Goal: Information Seeking & Learning: Find specific fact

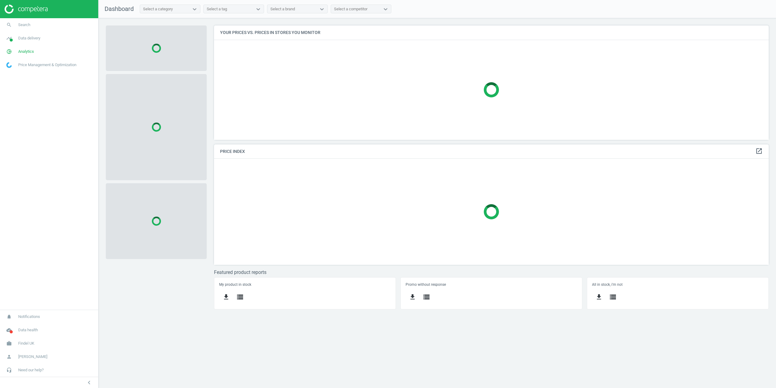
scroll to position [123, 564]
click at [23, 21] on link "search Search" at bounding box center [49, 24] width 98 height 13
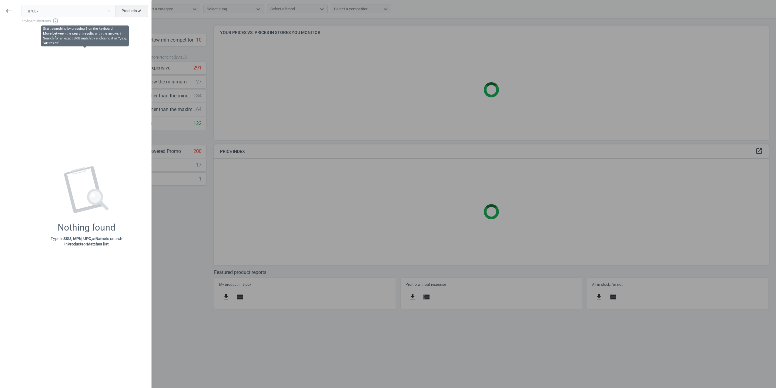
type input "187067"
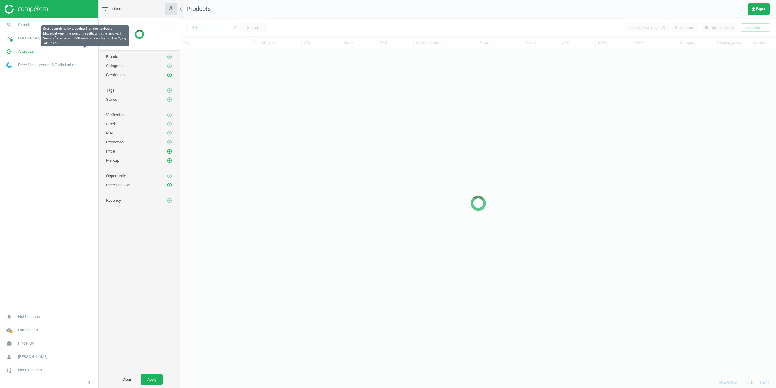
scroll to position [318, 591]
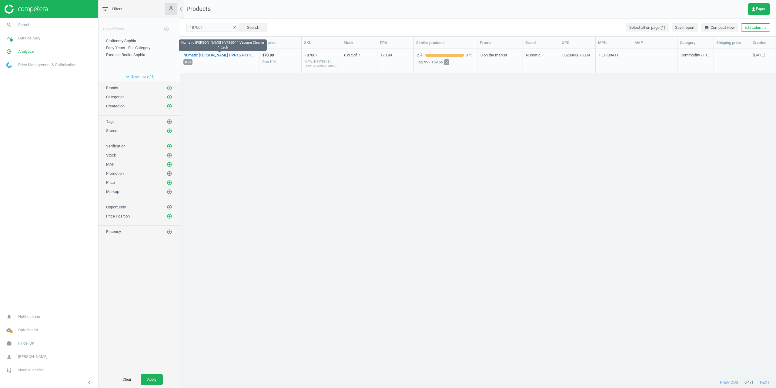
click at [204, 55] on link "Numatic Henry HVR160-11 Vacuum Cleaner 1 Each" at bounding box center [219, 54] width 72 height 5
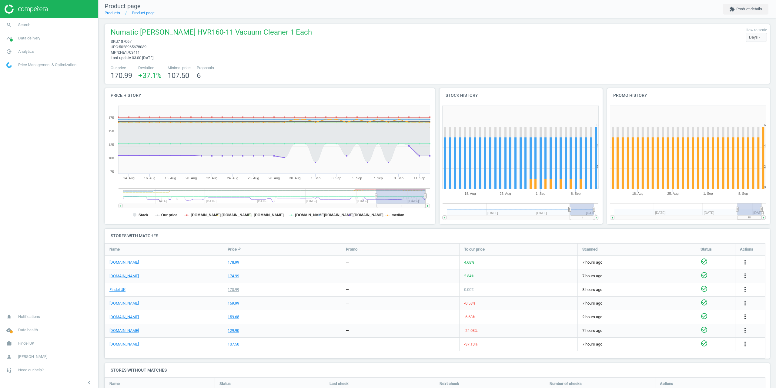
click at [746, 316] on icon "more_vert" at bounding box center [745, 316] width 7 height 7
click at [684, 333] on link "Edit URL/product option" at bounding box center [697, 330] width 83 height 9
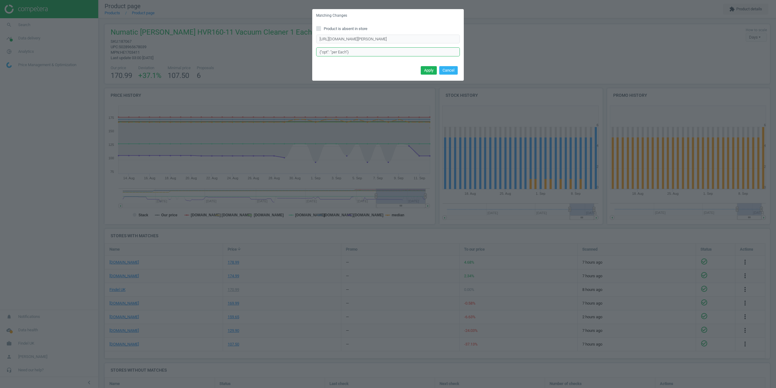
click at [349, 51] on input "{"opt": "per Each"}" at bounding box center [388, 51] width 144 height 9
drag, startPoint x: 332, startPoint y: 52, endPoint x: 301, endPoint y: 52, distance: 30.3
click at [302, 52] on div "Matching Changes Product is absent in store https://www.lyreco.com/webshop/ENEN…" at bounding box center [388, 194] width 776 height 388
type input "per Each"
click at [426, 68] on button "Apply" at bounding box center [429, 70] width 16 height 8
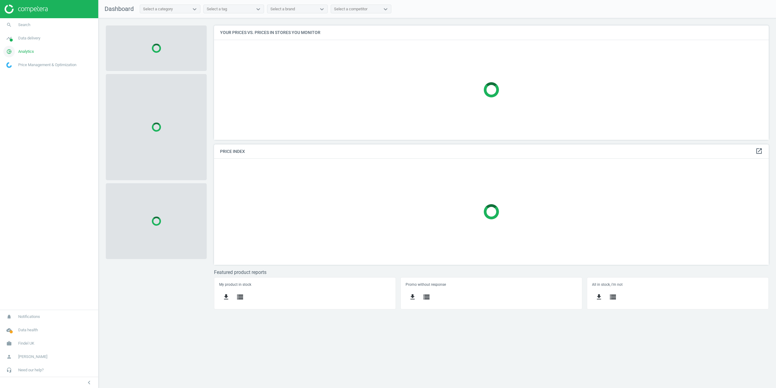
scroll to position [123, 564]
click at [20, 41] on link "timeline Data delivery" at bounding box center [49, 38] width 98 height 13
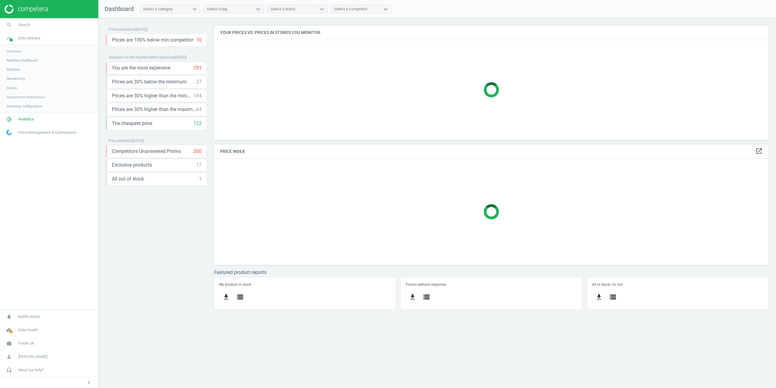
click at [15, 86] on span "Stores" at bounding box center [12, 88] width 10 height 5
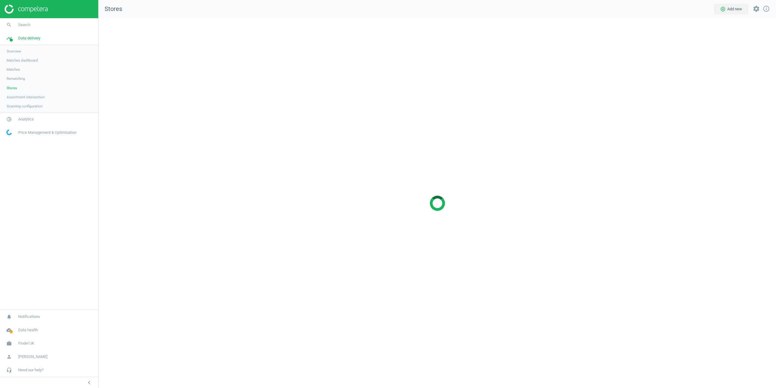
scroll to position [379, 687]
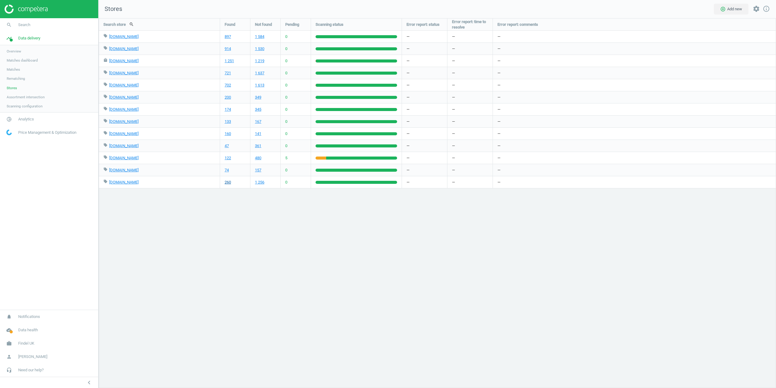
click at [230, 183] on link "260" at bounding box center [228, 181] width 6 height 5
click at [173, 233] on div "Search store search Found Not found Pending Scanning status Error report: statu…" at bounding box center [438, 203] width 678 height 370
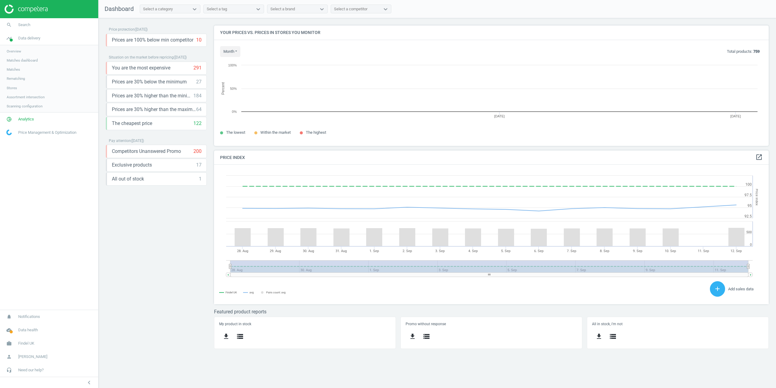
scroll to position [149, 564]
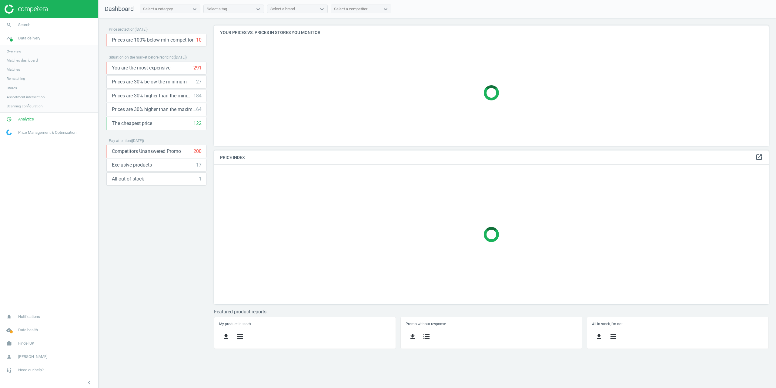
click at [18, 67] on span "Matches" at bounding box center [13, 69] width 13 height 5
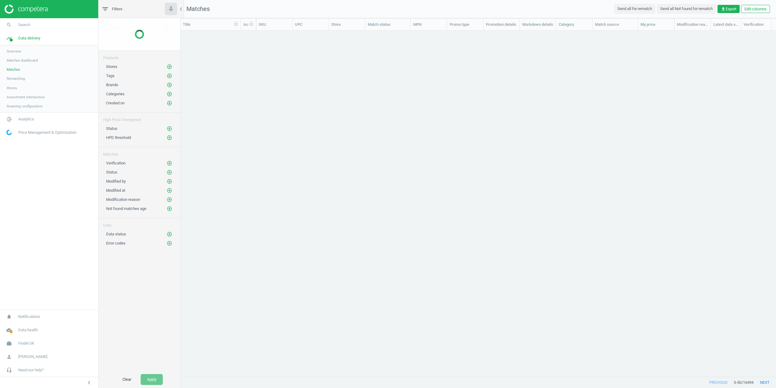
scroll to position [337, 591]
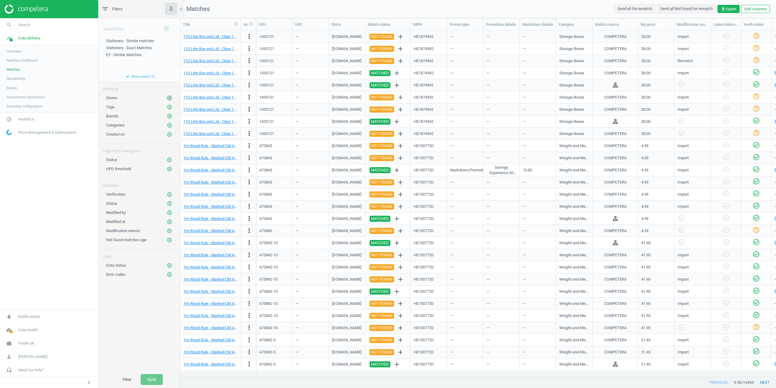
click at [169, 96] on icon "add_circle_outline" at bounding box center [169, 97] width 5 height 5
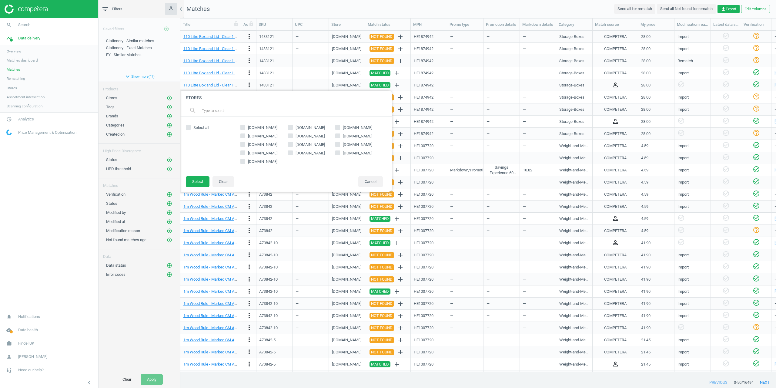
click at [250, 161] on span "gompels.co.uk" at bounding box center [263, 161] width 32 height 5
click at [245, 161] on input "gompels.co.uk" at bounding box center [243, 161] width 4 height 4
checkbox input "true"
click at [203, 183] on button "Select" at bounding box center [198, 181] width 24 height 11
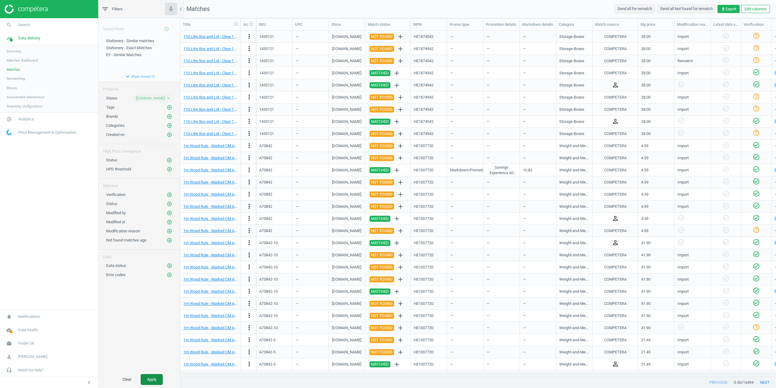
click at [153, 376] on button "Apply" at bounding box center [152, 379] width 22 height 11
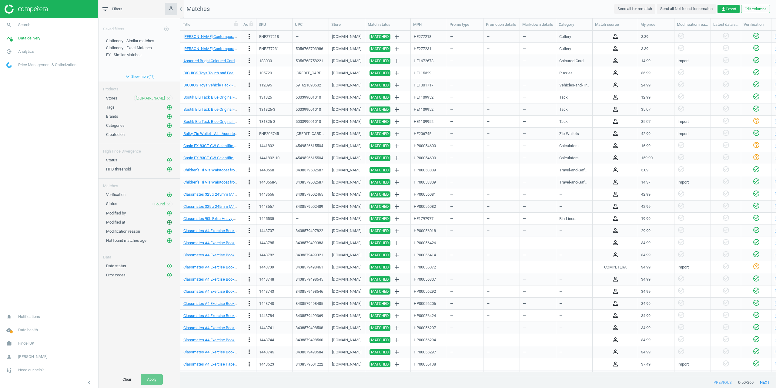
click at [169, 221] on icon "add_circle_outline" at bounding box center [169, 222] width 5 height 5
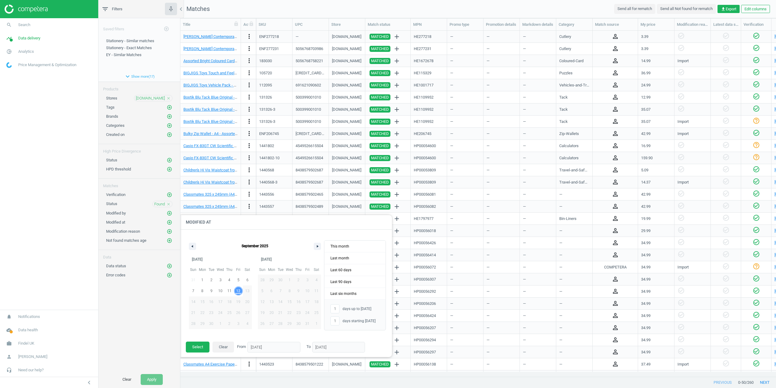
click at [237, 291] on span "12" at bounding box center [238, 290] width 4 height 11
click at [197, 345] on button "Select" at bounding box center [198, 346] width 24 height 11
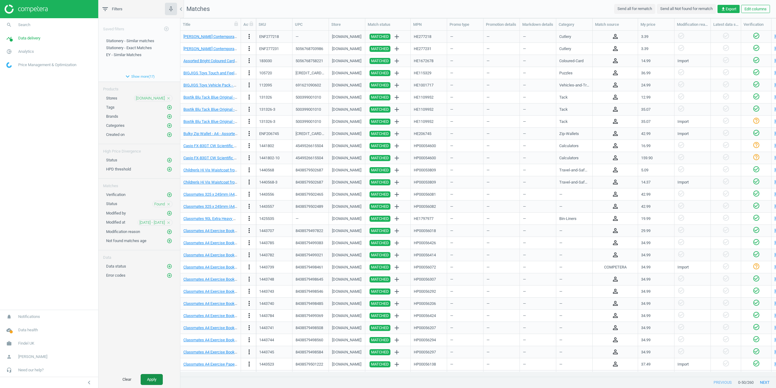
click at [151, 376] on button "Apply" at bounding box center [152, 379] width 22 height 11
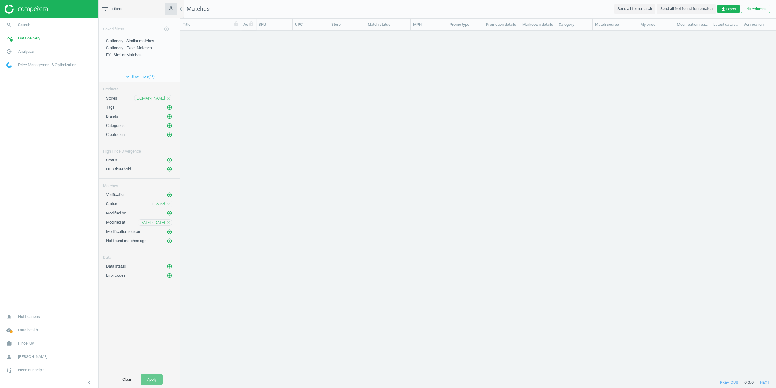
click at [153, 223] on span "12 Sep - 12 Sep" at bounding box center [151, 222] width 25 height 5
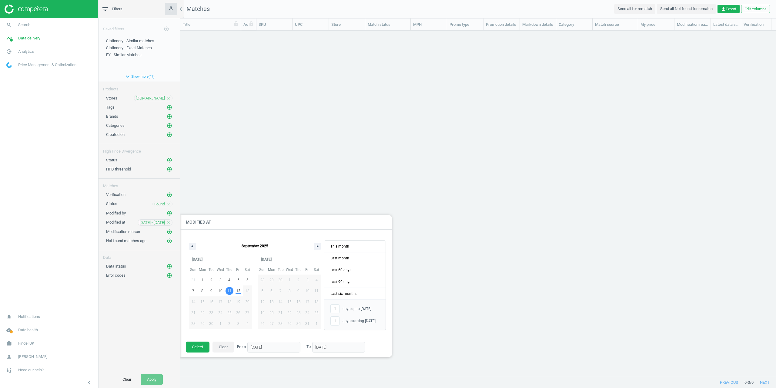
click at [228, 286] on button "11" at bounding box center [229, 290] width 9 height 11
type input "-"
type input "11/09/2025"
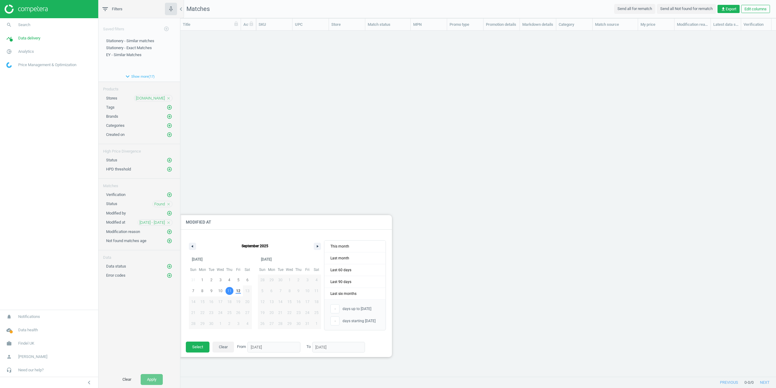
click at [237, 292] on span "12" at bounding box center [238, 290] width 4 height 11
type input "2"
type input "12/09/2025"
click at [202, 347] on button "Select" at bounding box center [198, 346] width 24 height 11
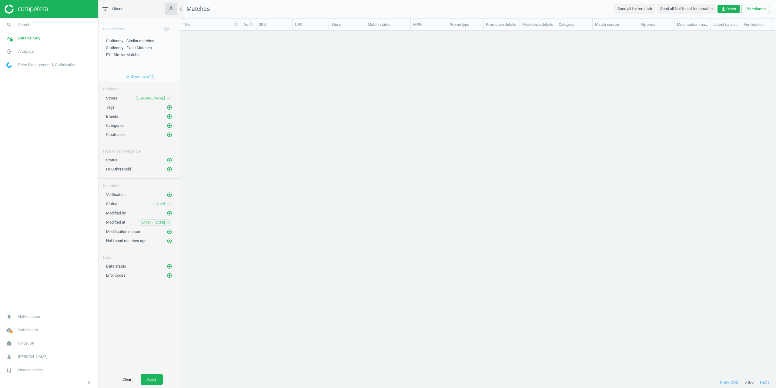
click at [139, 383] on div "Clear Apply" at bounding box center [140, 379] width 82 height 17
click at [153, 376] on button "Apply" at bounding box center [152, 379] width 22 height 11
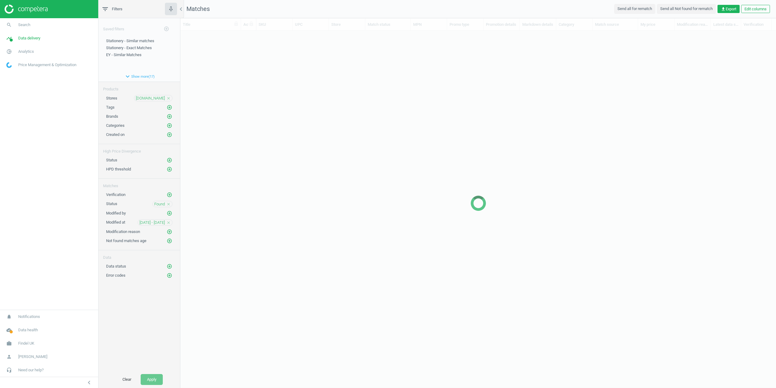
scroll to position [337, 591]
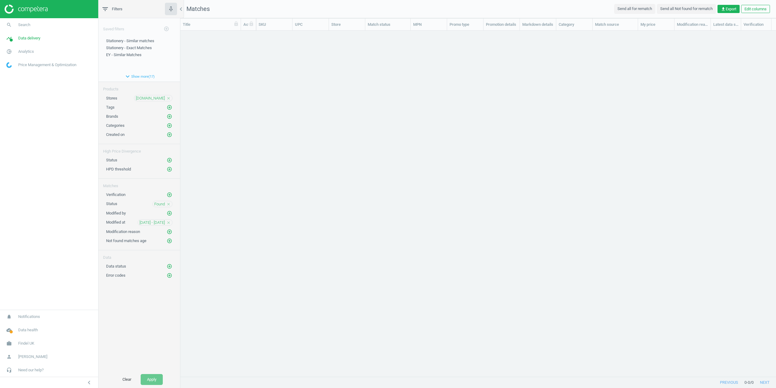
click at [169, 203] on icon "close" at bounding box center [168, 204] width 4 height 4
click at [155, 379] on button "Apply" at bounding box center [152, 379] width 22 height 11
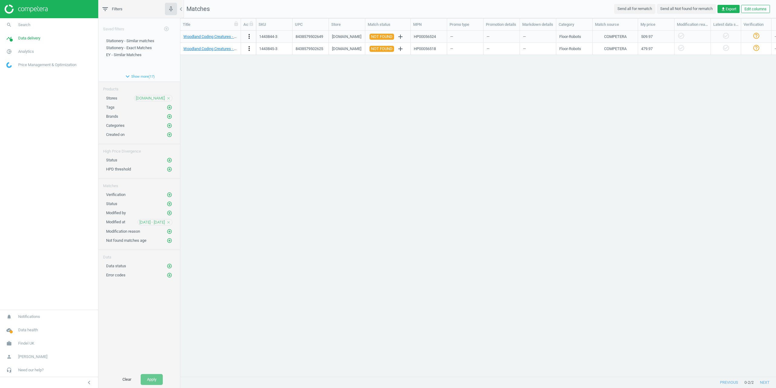
click at [170, 218] on div "Modified at 11 Sep - 12 Sep close" at bounding box center [140, 220] width 82 height 9
click at [170, 221] on icon "close" at bounding box center [168, 222] width 4 height 4
click at [170, 123] on icon "add_circle_outline" at bounding box center [169, 125] width 5 height 5
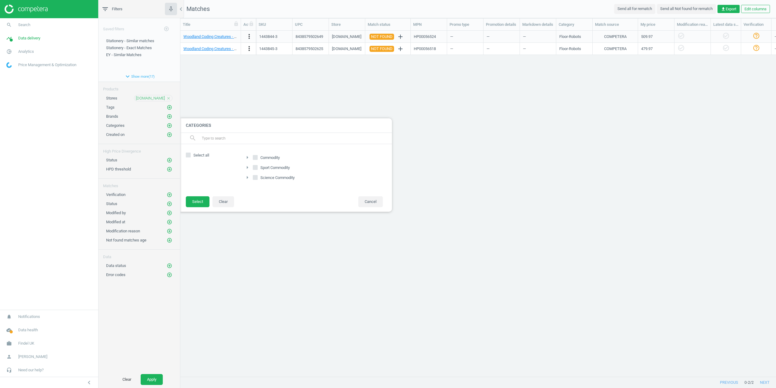
click at [248, 157] on icon "arrow_right" at bounding box center [247, 157] width 7 height 7
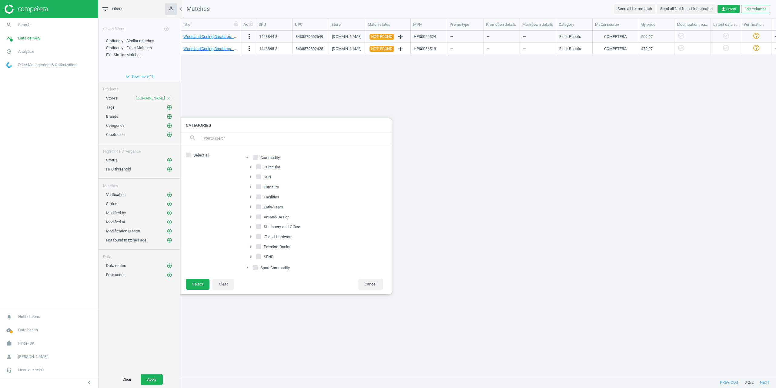
click at [248, 157] on icon "arrow_drop_down" at bounding box center [247, 157] width 7 height 7
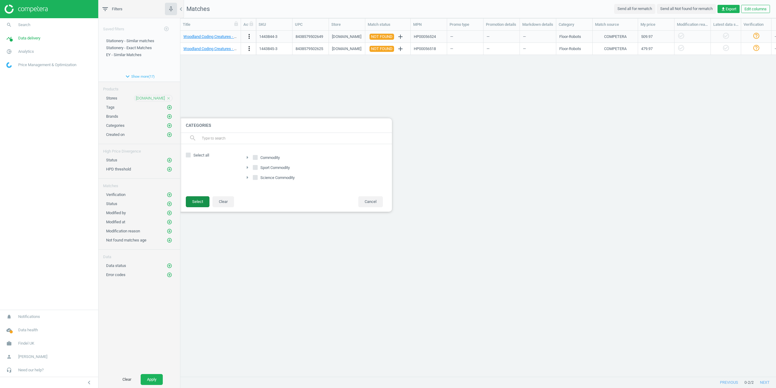
click at [193, 203] on button "Select" at bounding box center [198, 201] width 24 height 11
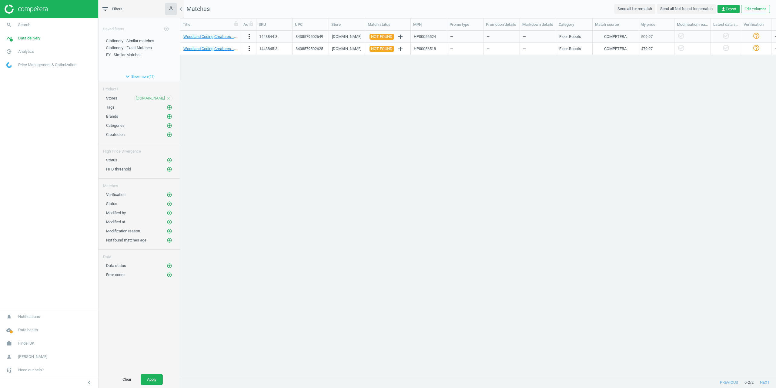
click at [156, 385] on div "Clear Apply" at bounding box center [140, 379] width 82 height 17
click at [155, 381] on button "Apply" at bounding box center [152, 379] width 22 height 11
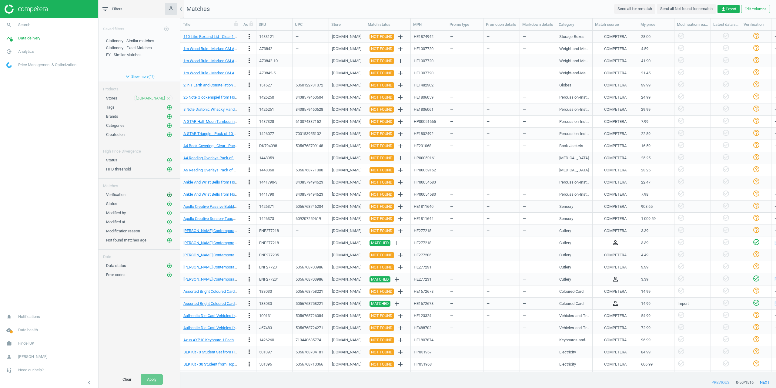
click at [168, 195] on icon "add_circle_outline" at bounding box center [169, 194] width 5 height 5
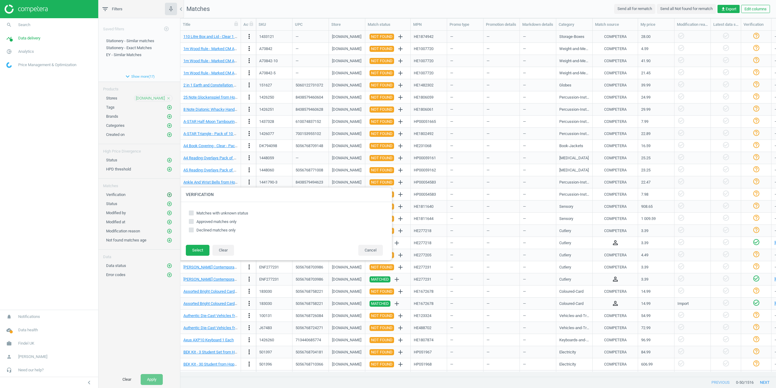
click at [168, 195] on icon "add_circle_outline" at bounding box center [169, 194] width 5 height 5
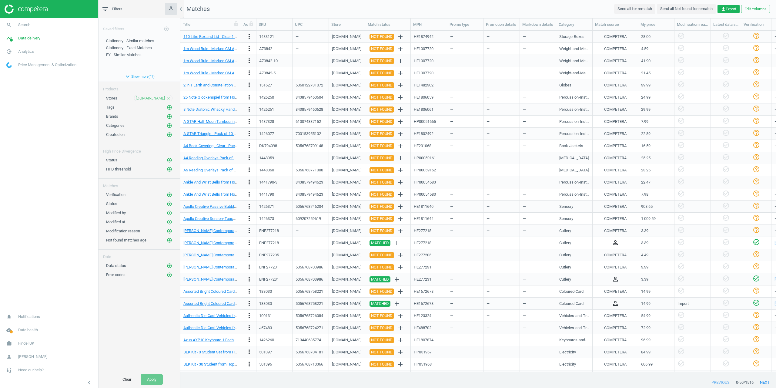
drag, startPoint x: 325, startPoint y: 377, endPoint x: 387, endPoint y: 376, distance: 61.9
click at [387, 376] on div at bounding box center [513, 376] width 515 height 0
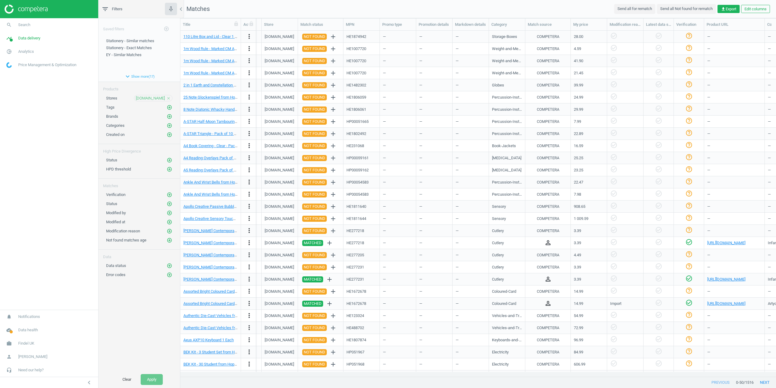
scroll to position [0, 334]
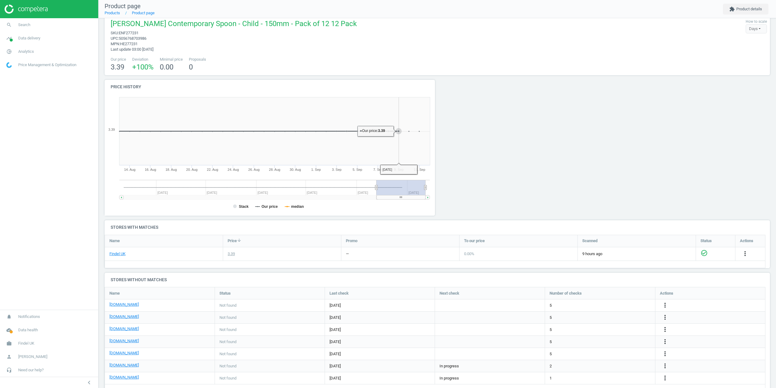
scroll to position [23, 0]
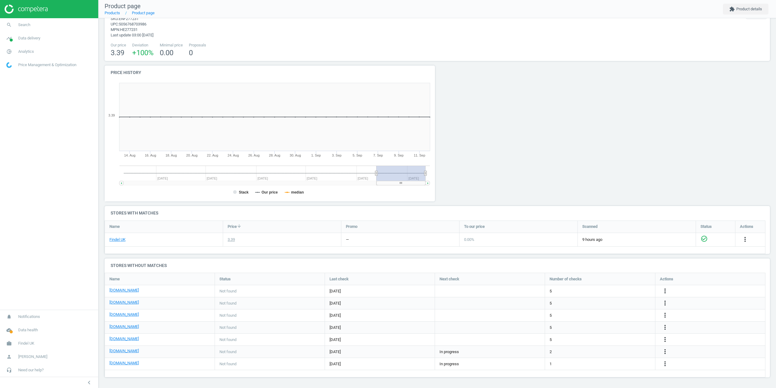
click at [279, 373] on div "Name Status Last check Next check Number of checks Actions [DOMAIN_NAME] Not fo…" at bounding box center [435, 325] width 661 height 105
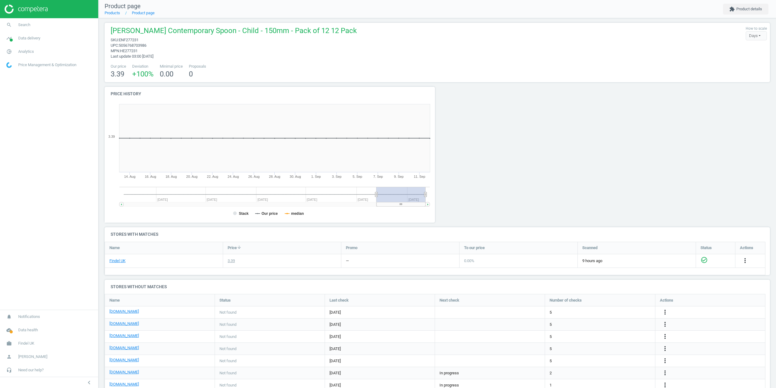
scroll to position [0, 0]
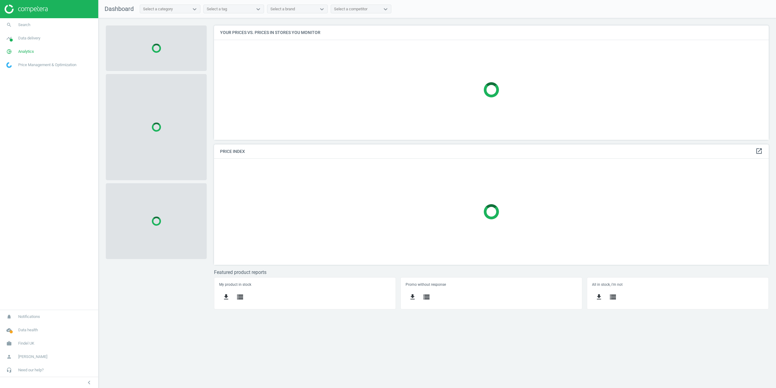
scroll to position [123, 564]
click at [29, 347] on link "work Findel [GEOGRAPHIC_DATA]" at bounding box center [49, 343] width 98 height 13
click at [25, 336] on span "Campaign settings" at bounding box center [22, 334] width 30 height 5
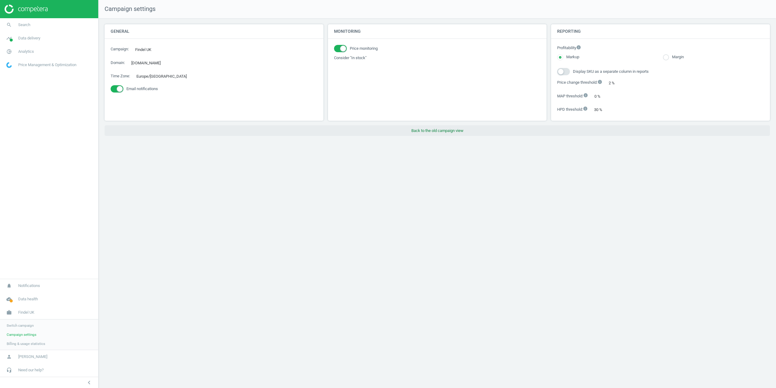
click at [453, 128] on button "Back to the old campaign view" at bounding box center [438, 130] width 666 height 11
click at [23, 43] on link "timeline Data delivery" at bounding box center [49, 38] width 98 height 13
click at [22, 96] on span "Assortment intersection" at bounding box center [26, 97] width 38 height 5
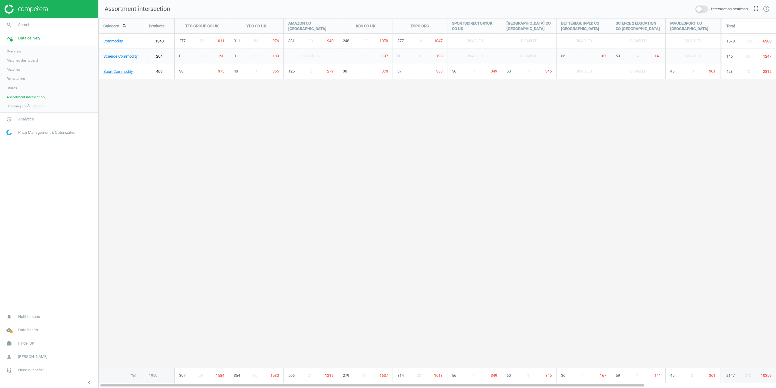
scroll to position [379, 687]
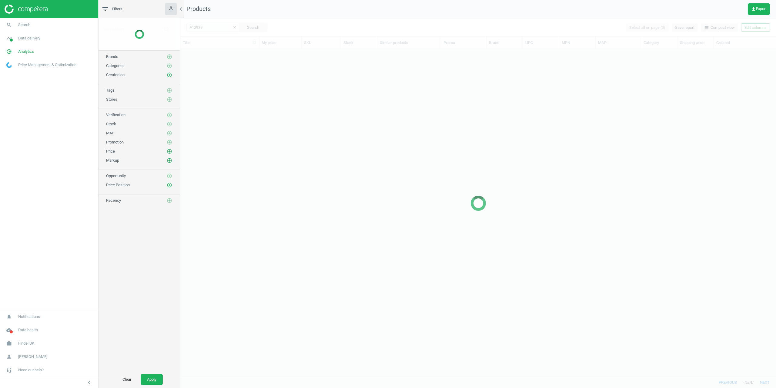
scroll to position [318, 591]
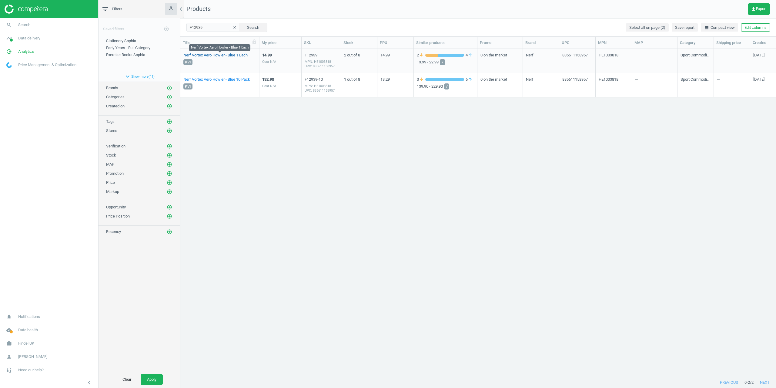
click at [216, 54] on link "Nerf Vortex Aero Howler - Blue 1 Each" at bounding box center [215, 54] width 64 height 5
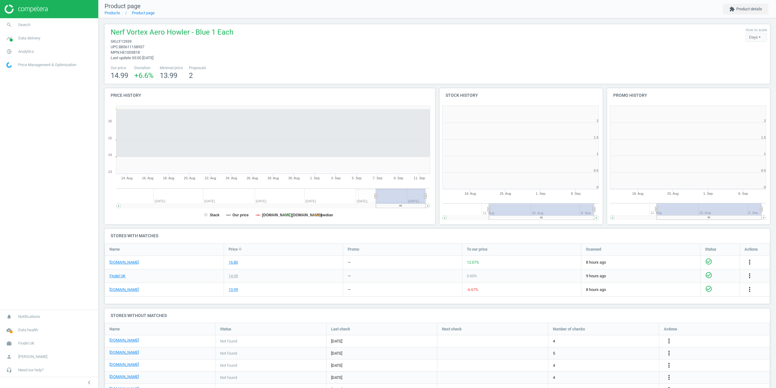
scroll to position [131, 171]
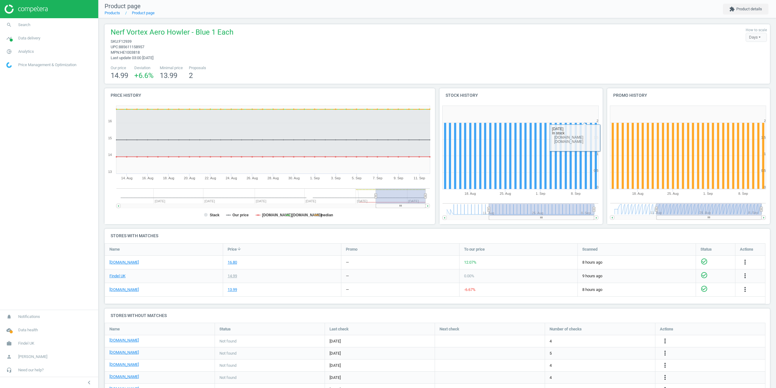
click at [761, 1] on nav "Product page Products Product page extension Product details" at bounding box center [438, 9] width 678 height 18
click at [761, 4] on nav "Product page Products Product page extension Product details" at bounding box center [438, 9] width 678 height 18
click at [747, 13] on button "extension Product details" at bounding box center [745, 9] width 45 height 11
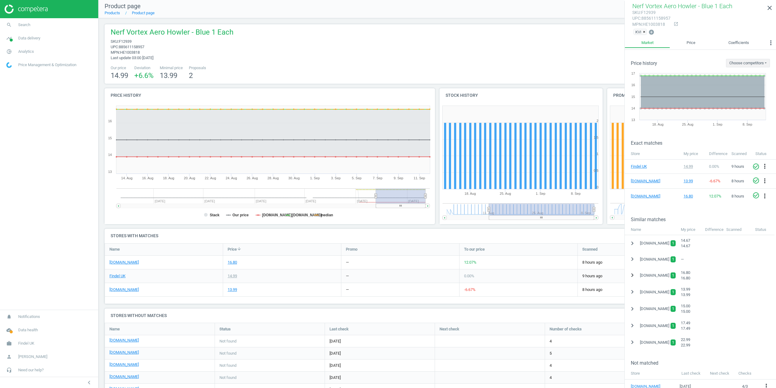
click at [633, 273] on icon "chevron_right" at bounding box center [632, 274] width 7 height 7
click at [225, 33] on span "Nerf Vortex Aero Howler - Blue 1 Each" at bounding box center [172, 33] width 123 height 12
drag, startPoint x: 225, startPoint y: 33, endPoint x: 232, endPoint y: 33, distance: 7.0
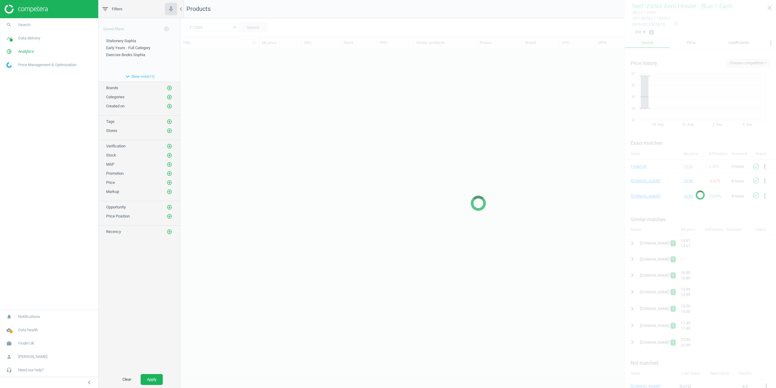
scroll to position [318, 591]
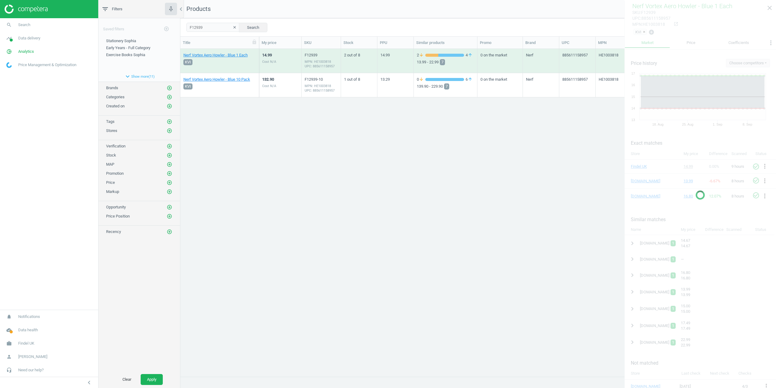
click at [767, 13] on div at bounding box center [701, 195] width 152 height 388
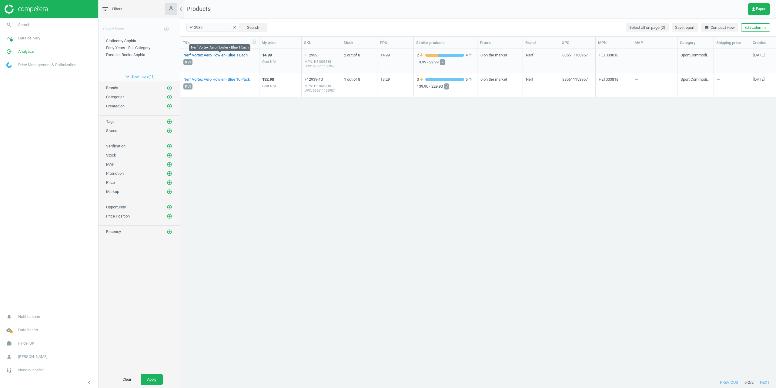
click at [221, 55] on link "Nerf Vortex Aero Howler - Blue 1 Each" at bounding box center [215, 54] width 64 height 5
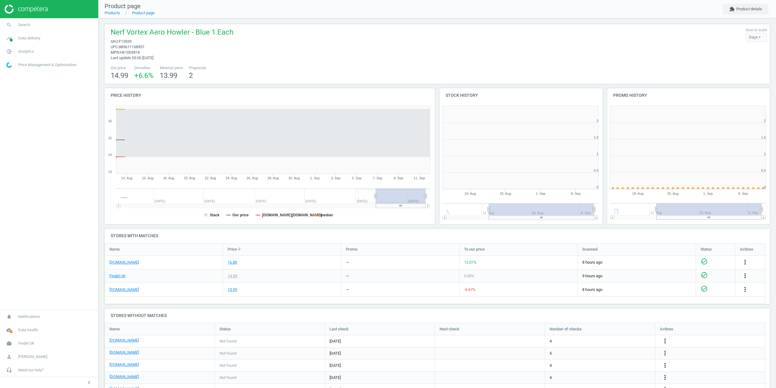
scroll to position [131, 171]
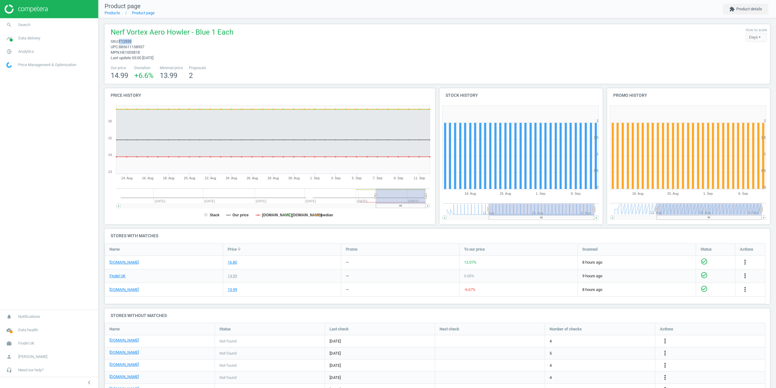
drag, startPoint x: 139, startPoint y: 41, endPoint x: 120, endPoint y: 41, distance: 18.5
click at [120, 41] on span "sku : F12939" at bounding box center [172, 41] width 123 height 5
copy span "F12939"
click at [25, 24] on span "Search" at bounding box center [24, 24] width 12 height 5
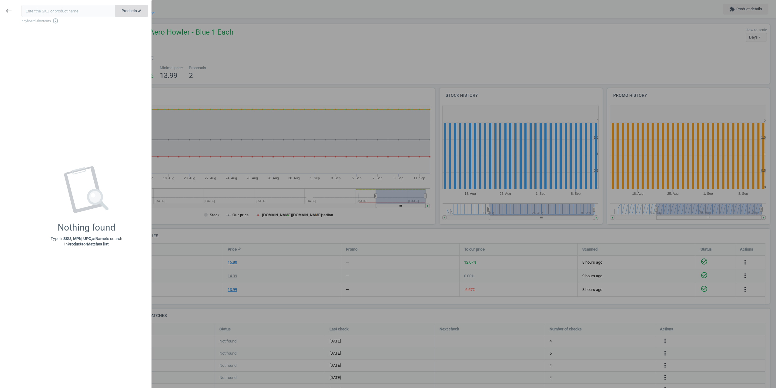
click at [121, 10] on button "Products swap_horiz" at bounding box center [131, 11] width 33 height 12
click at [87, 10] on input "text" at bounding box center [69, 11] width 94 height 12
paste input "F12939"
type input "F12939"
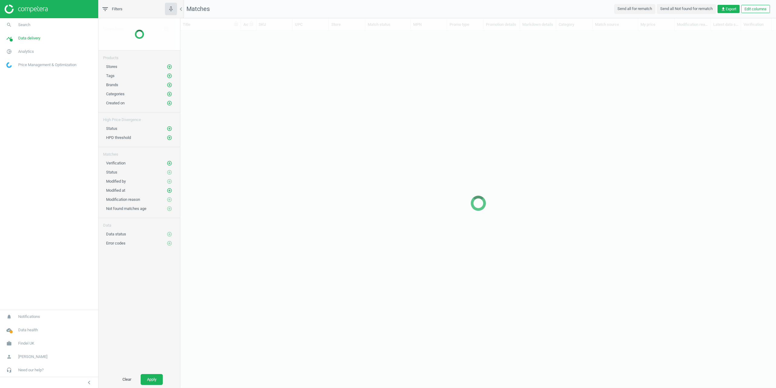
scroll to position [337, 591]
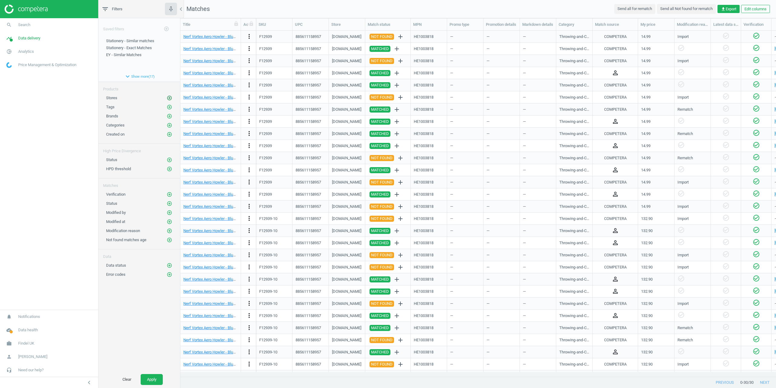
click at [166, 96] on button "add_circle_outline" at bounding box center [169, 98] width 6 height 6
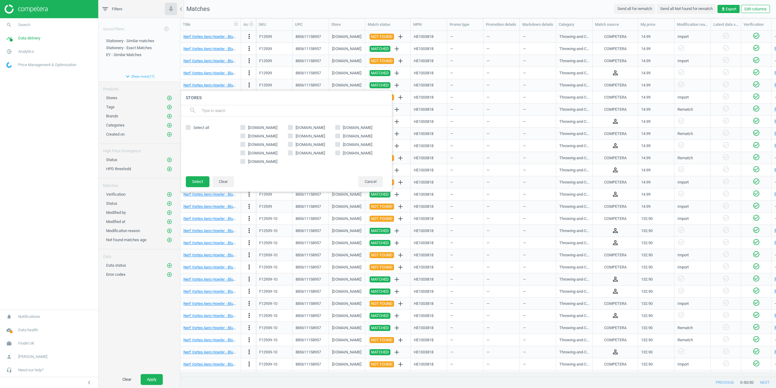
click at [299, 137] on span "[DOMAIN_NAME]" at bounding box center [310, 135] width 32 height 5
click at [292, 137] on input "[DOMAIN_NAME]" at bounding box center [290, 136] width 4 height 4
checkbox input "true"
click at [194, 182] on button "Select" at bounding box center [198, 181] width 24 height 11
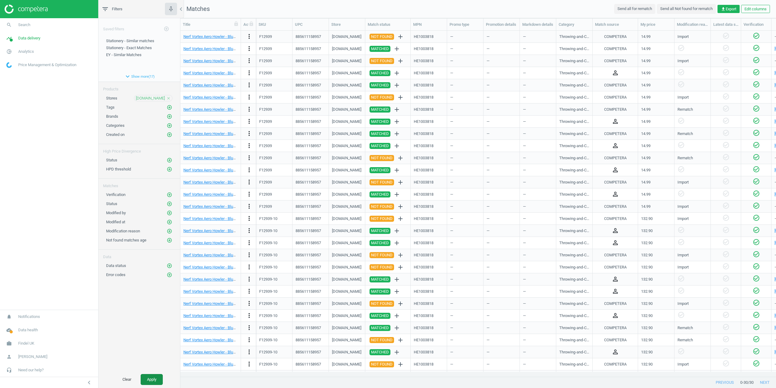
click at [149, 381] on button "Apply" at bounding box center [152, 379] width 22 height 11
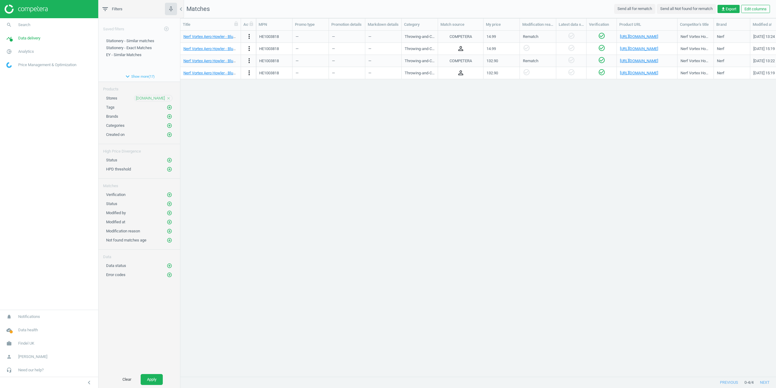
scroll to position [0, 168]
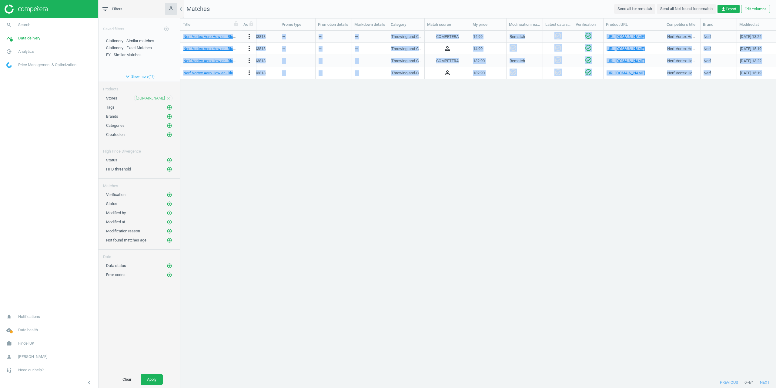
drag, startPoint x: 490, startPoint y: 372, endPoint x: 316, endPoint y: 351, distance: 174.9
click at [316, 351] on div "Title Actions SKU UPC Store Match status MPN Promo type Promotion details Markd…" at bounding box center [478, 197] width 596 height 358
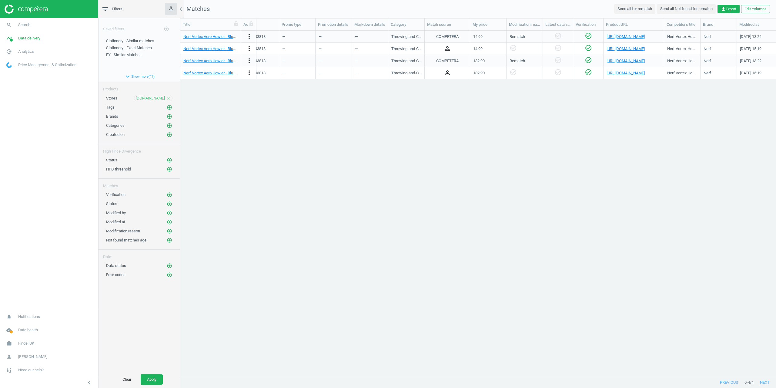
click at [414, 332] on div "Nerf Vortex Aero Howler - Blue 1 Each more_vert F12939 885611158957 [DOMAIN_NAM…" at bounding box center [478, 201] width 596 height 341
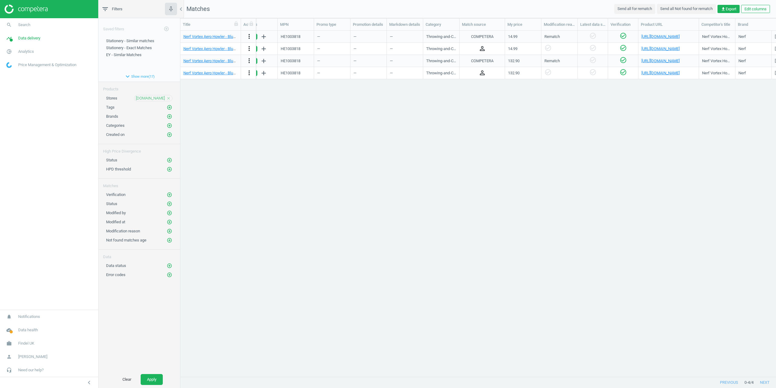
scroll to position [0, 0]
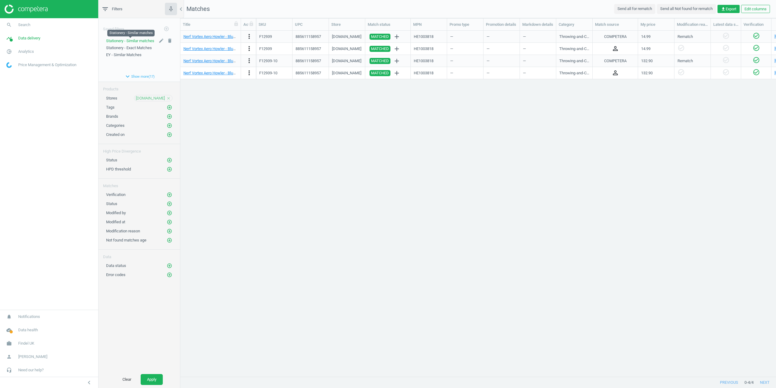
click at [131, 40] on span "Stationery - Similar matches" at bounding box center [130, 41] width 48 height 5
click at [132, 41] on span "Stationery - Similar matches" at bounding box center [130, 41] width 48 height 5
drag, startPoint x: 389, startPoint y: 377, endPoint x: 465, endPoint y: 375, distance: 75.8
click at [465, 376] on div at bounding box center [478, 376] width 596 height 1
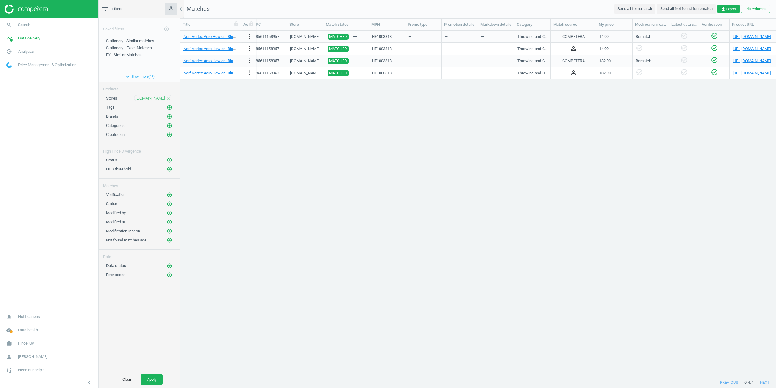
scroll to position [0, 73]
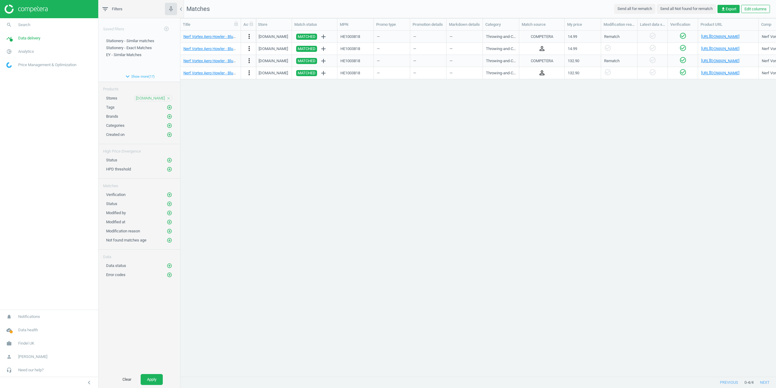
click at [542, 72] on icon "person_outline" at bounding box center [541, 72] width 7 height 7
click at [602, 164] on div "Nerf Vortex Aero Howler - Blue 1 Each more_vert F12939 885611158957 [DOMAIN_NAM…" at bounding box center [478, 201] width 596 height 341
click at [542, 48] on icon "person_outline" at bounding box center [541, 48] width 7 height 7
click at [487, 169] on div "Nerf Vortex Aero Howler - Blue 1 Each more_vert F12939 885611158957 [DOMAIN_NAM…" at bounding box center [478, 201] width 596 height 341
drag, startPoint x: 259, startPoint y: 260, endPoint x: 272, endPoint y: 270, distance: 16.1
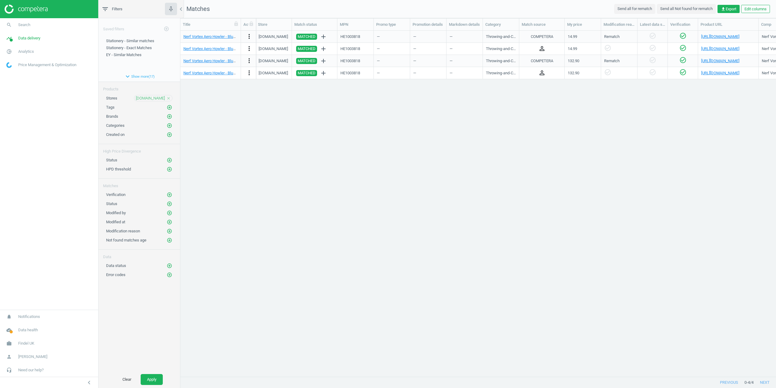
click at [259, 260] on div "Nerf Vortex Aero Howler - Blue 1 Each more_vert F12939 885611158957 [DOMAIN_NAM…" at bounding box center [478, 201] width 596 height 341
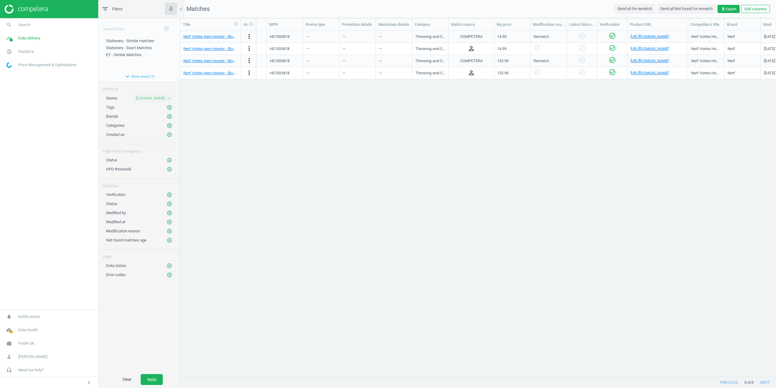
scroll to position [0, 0]
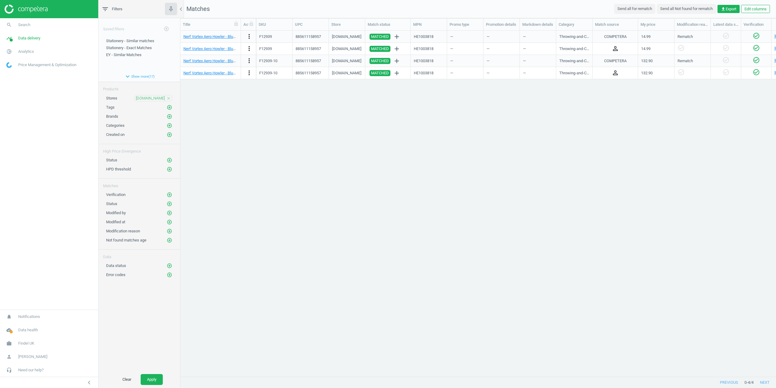
click at [703, 197] on div "Nerf Vortex Aero Howler - Blue 1 Each more_vert F12939 885611158957 [DOMAIN_NAM…" at bounding box center [478, 201] width 596 height 341
drag, startPoint x: 447, startPoint y: 370, endPoint x: 502, endPoint y: 368, distance: 55.2
click at [502, 368] on div "Nerf Vortex Aero Howler - Blue 1 Each more_vert F12939 885611158957 [DOMAIN_NAM…" at bounding box center [478, 201] width 596 height 341
drag, startPoint x: 500, startPoint y: 370, endPoint x: 600, endPoint y: 358, distance: 100.2
click at [612, 368] on div "Nerf Vortex Aero Howler - Blue 1 Each more_vert F12939 885611158957 [DOMAIN_NAM…" at bounding box center [478, 201] width 596 height 341
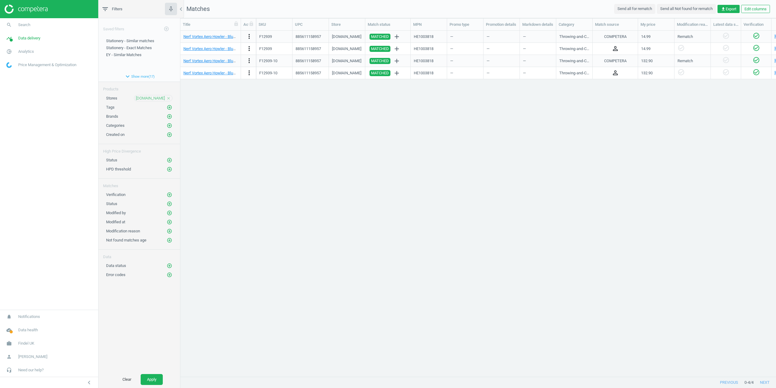
drag, startPoint x: 552, startPoint y: 327, endPoint x: 520, endPoint y: 338, distance: 33.8
click at [550, 326] on div "Nerf Vortex Aero Howler - Blue 1 Each more_vert F12939 885611158957 [DOMAIN_NAM…" at bounding box center [478, 201] width 596 height 341
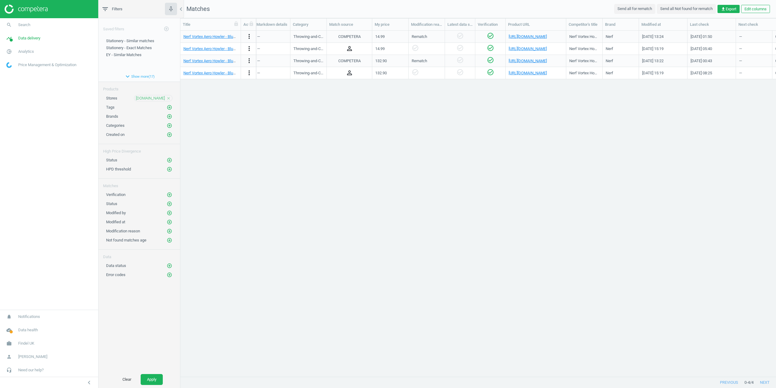
scroll to position [0, 286]
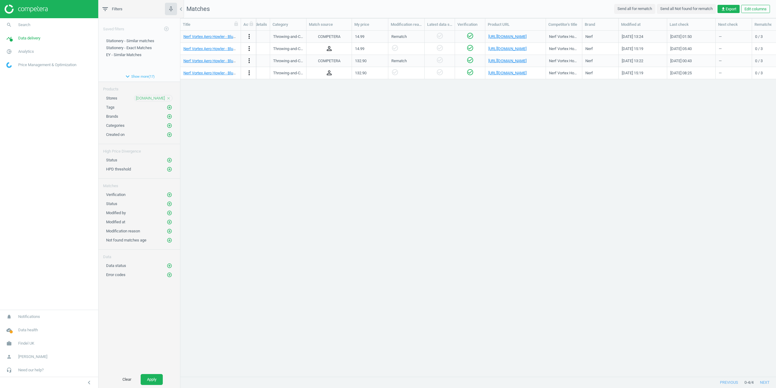
drag, startPoint x: 484, startPoint y: 369, endPoint x: 443, endPoint y: 372, distance: 41.1
click at [414, 367] on div "Nerf Vortex Aero Howler - Blue 1 Each more_vert F12939 885611158957 [DOMAIN_NAM…" at bounding box center [478, 201] width 596 height 341
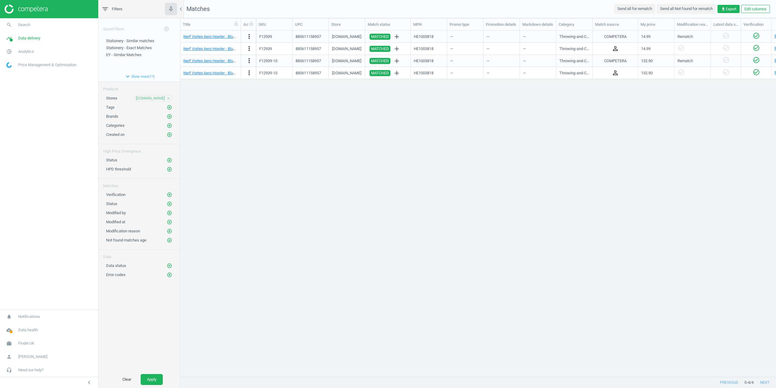
drag, startPoint x: 704, startPoint y: 199, endPoint x: 702, endPoint y: 196, distance: 4.1
click at [704, 199] on div "Nerf Vortex Aero Howler - Blue 1 Each more_vert F12939 885611158957 [DOMAIN_NAM…" at bounding box center [478, 201] width 596 height 341
click at [612, 35] on div "COMPETERA" at bounding box center [615, 36] width 22 height 5
click at [625, 37] on div "COMPETERA" at bounding box center [615, 36] width 22 height 5
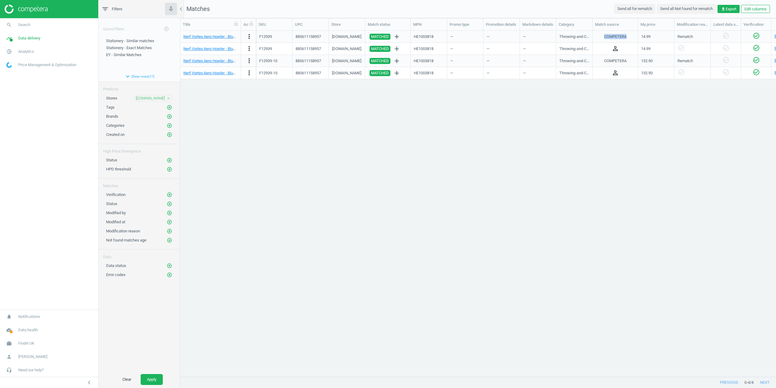
click at [625, 37] on div "COMPETERA" at bounding box center [615, 36] width 22 height 5
drag, startPoint x: 265, startPoint y: 37, endPoint x: 207, endPoint y: 44, distance: 58.3
click at [253, 38] on div "Nerf Vortex Aero Howler - Blue 1 Each more_vert F12939 885611158957 espo.org MA…" at bounding box center [478, 37] width 596 height 12
copy div "F12939"
click at [12, 23] on icon "search" at bounding box center [9, 25] width 12 height 12
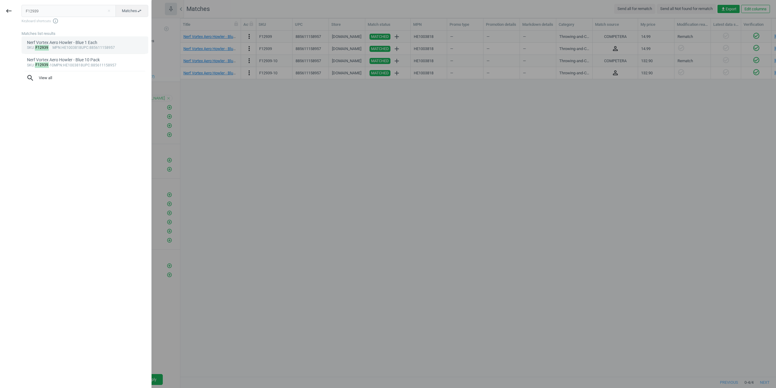
type input "F12939F12939"
type input "F12939"
click at [132, 10] on span "Matches swap_horiz" at bounding box center [132, 10] width 20 height 5
click at [40, 47] on mark "F12939" at bounding box center [42, 48] width 14 height 6
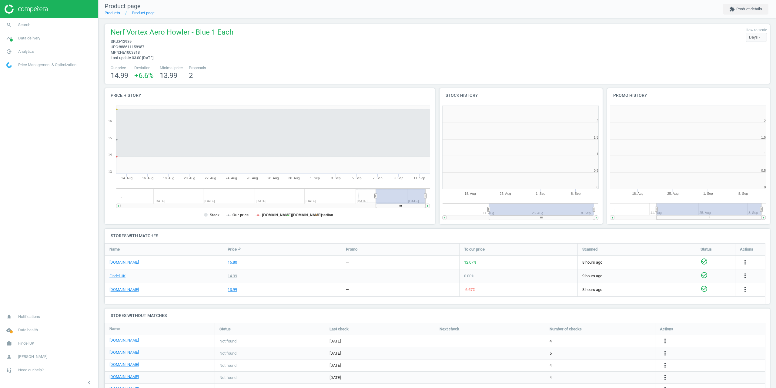
scroll to position [131, 171]
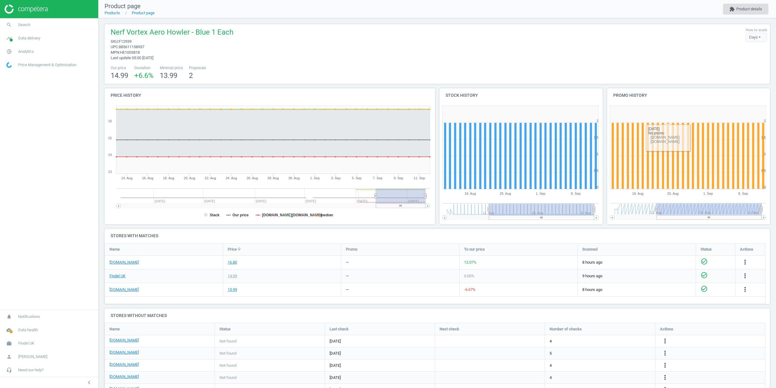
click at [766, 10] on button "extension Product details" at bounding box center [745, 9] width 45 height 11
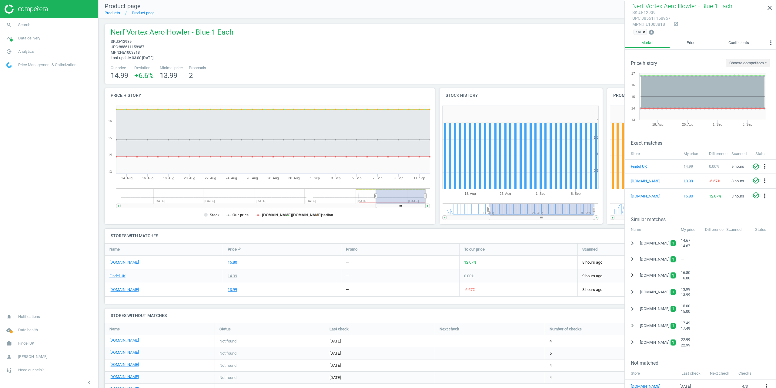
click at [630, 275] on icon "chevron_right" at bounding box center [632, 274] width 7 height 7
click at [634, 307] on icon "chevron_right" at bounding box center [632, 306] width 7 height 7
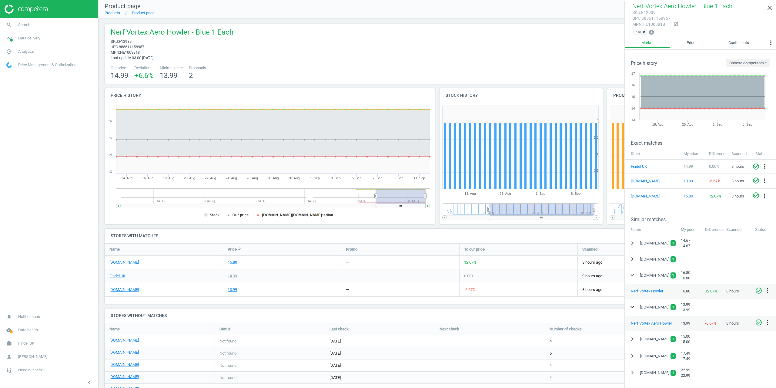
click at [632, 303] on icon "expand_more" at bounding box center [632, 306] width 7 height 7
click at [632, 276] on icon "expand_more" at bounding box center [632, 274] width 7 height 7
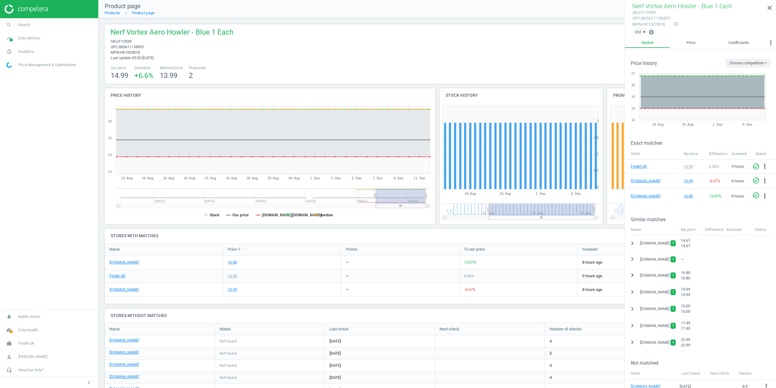
click at [632, 276] on icon "chevron_right" at bounding box center [632, 274] width 7 height 7
click at [632, 276] on icon "expand_more" at bounding box center [632, 274] width 7 height 7
click at [378, 229] on h4 "Stores with matches" at bounding box center [438, 236] width 666 height 14
drag, startPoint x: 366, startPoint y: 41, endPoint x: 368, endPoint y: 44, distance: 3.4
click at [366, 41] on div "Nerf Vortex Aero Howler - Blue 1 Each sku : F12939 upc : 885611158957 mpn : HE1…" at bounding box center [437, 43] width 659 height 33
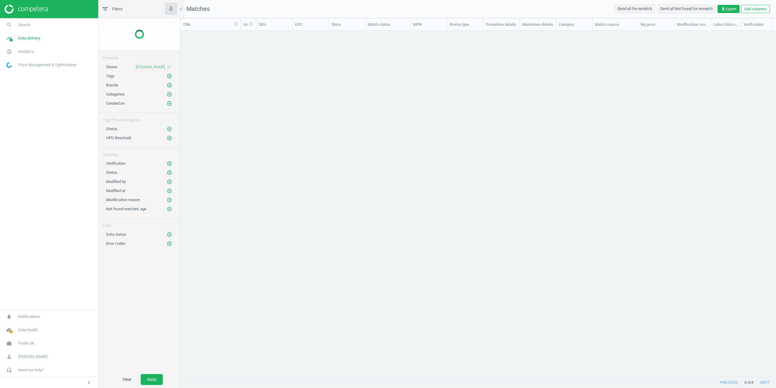
scroll to position [337, 591]
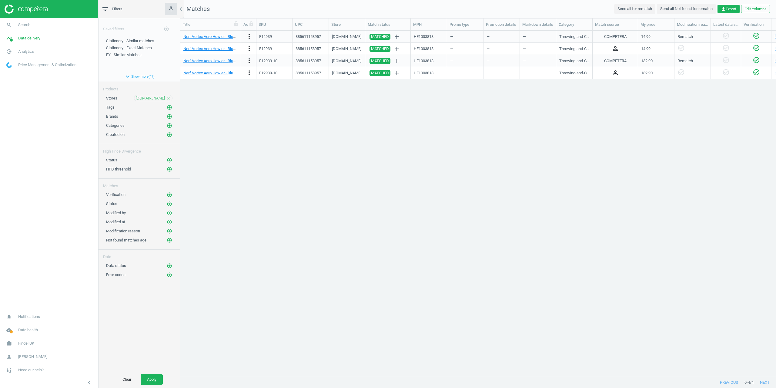
drag, startPoint x: 497, startPoint y: 227, endPoint x: 487, endPoint y: 227, distance: 10.0
click at [490, 227] on div "Nerf Vortex Aero Howler - Blue 1 Each more_vert F12939 885611158957 espo.org MA…" at bounding box center [478, 201] width 596 height 341
drag, startPoint x: 269, startPoint y: 38, endPoint x: 258, endPoint y: 37, distance: 10.7
click at [259, 37] on div "F12939" at bounding box center [274, 37] width 36 height 12
copy div "F12939"
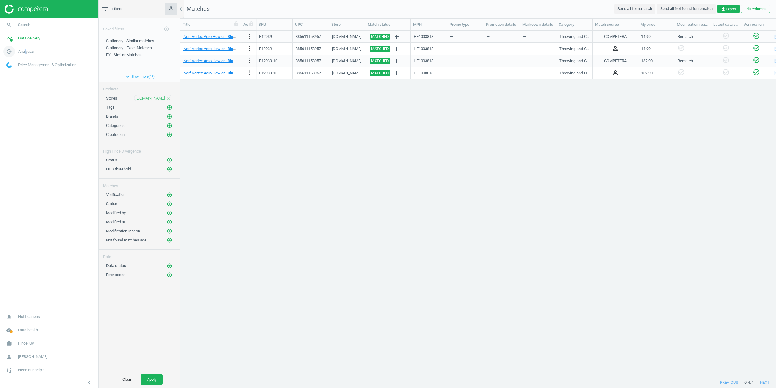
click at [25, 50] on span "Analytics" at bounding box center [26, 51] width 16 height 5
drag, startPoint x: 18, startPoint y: 72, endPoint x: 22, endPoint y: 71, distance: 4.2
click at [18, 72] on span "Products" at bounding box center [14, 73] width 14 height 5
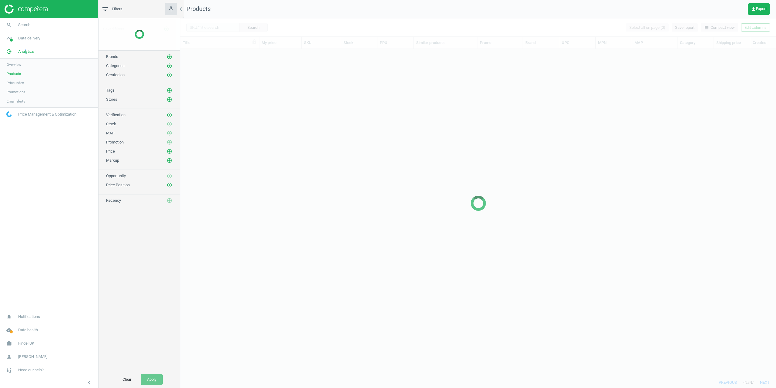
scroll to position [318, 591]
click at [204, 30] on div at bounding box center [478, 203] width 596 height 370
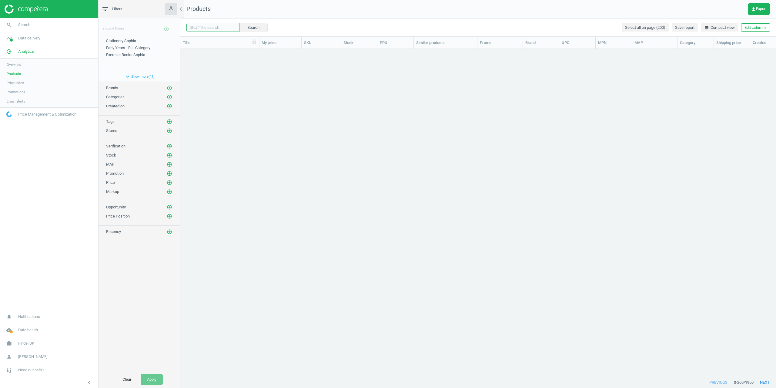
click at [205, 28] on input "text" at bounding box center [212, 27] width 53 height 9
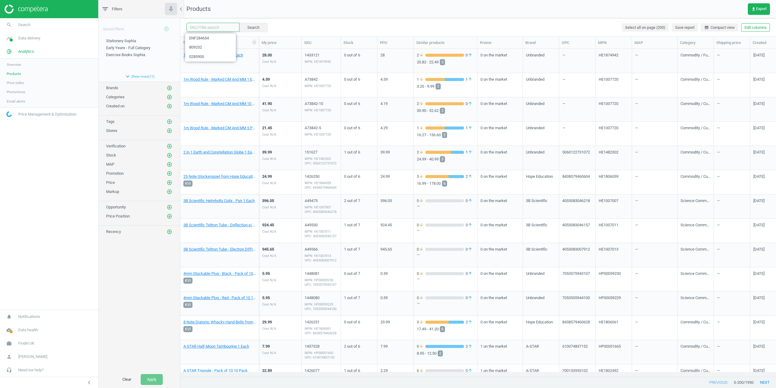
paste input "F12939"
type input "F12939"
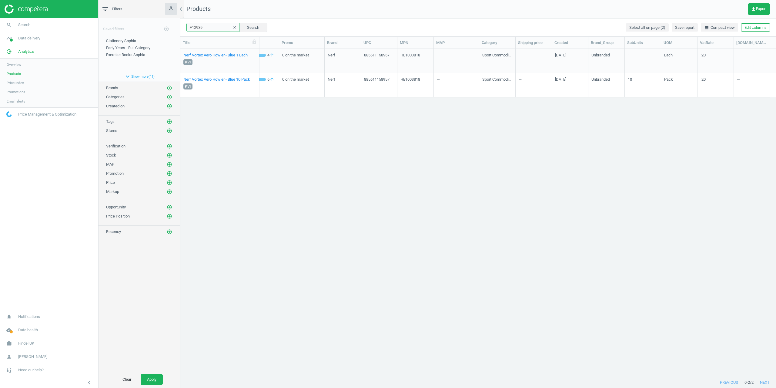
scroll to position [0, 198]
click at [26, 369] on span "Need our help?" at bounding box center [30, 369] width 25 height 5
drag, startPoint x: 16, startPoint y: 353, endPoint x: 79, endPoint y: 310, distance: 76.4
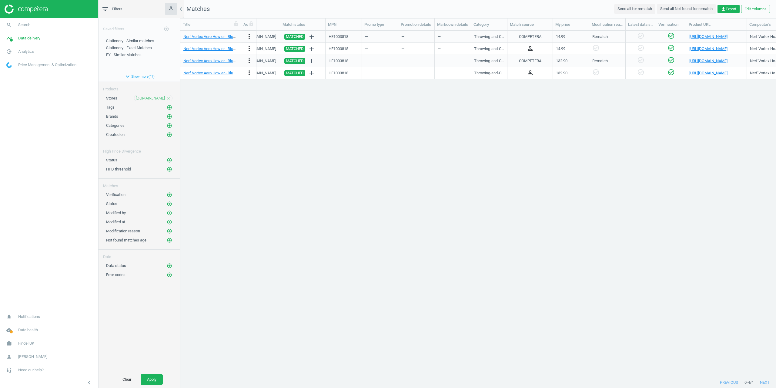
scroll to position [0, 182]
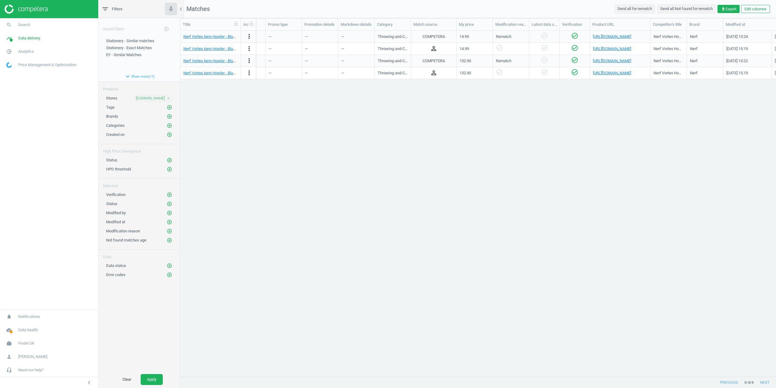
click at [283, 186] on div "Nerf Vortex Aero Howler - Blue 1 Each more_vert F12939 885611158957 [DOMAIN_NAM…" at bounding box center [478, 201] width 596 height 341
click at [232, 154] on div "Nerf Vortex Aero Howler - Blue 1 Each more_vert F12939 885611158957 [DOMAIN_NAM…" at bounding box center [478, 201] width 596 height 341
